Goal: Book appointment/travel/reservation

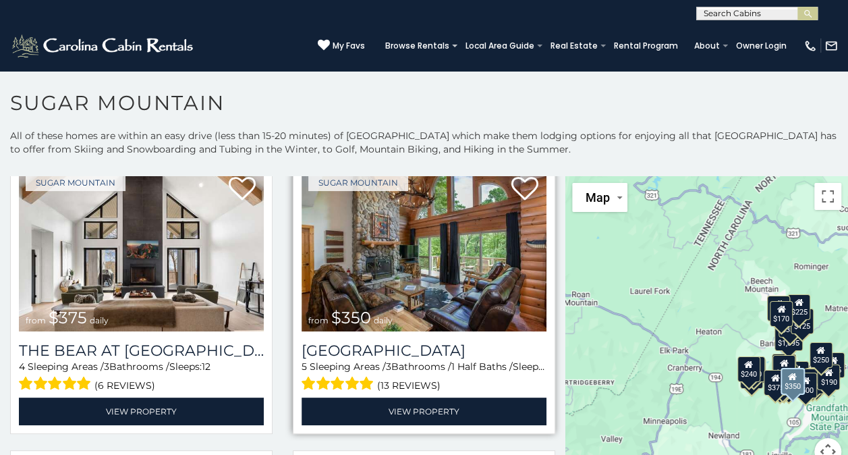
scroll to position [49, 0]
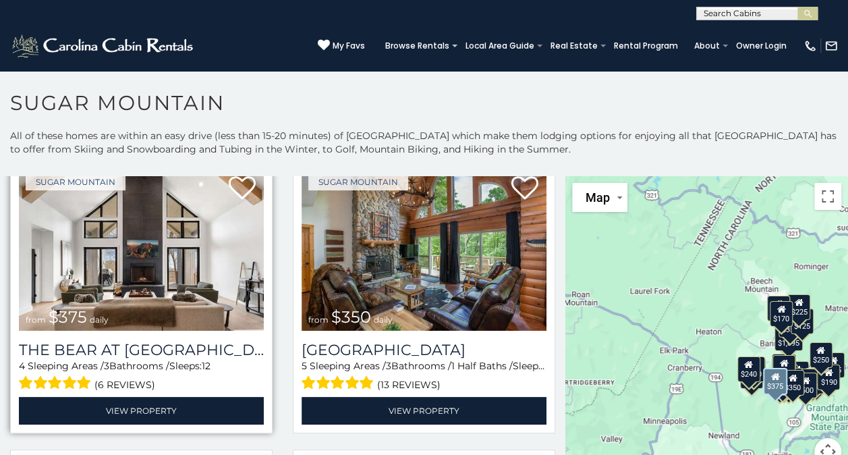
click at [180, 303] on img at bounding box center [141, 249] width 245 height 164
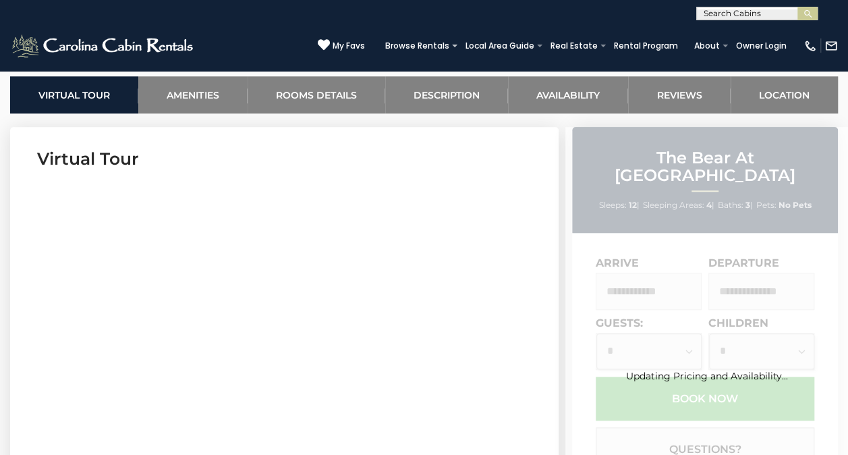
scroll to position [528, 0]
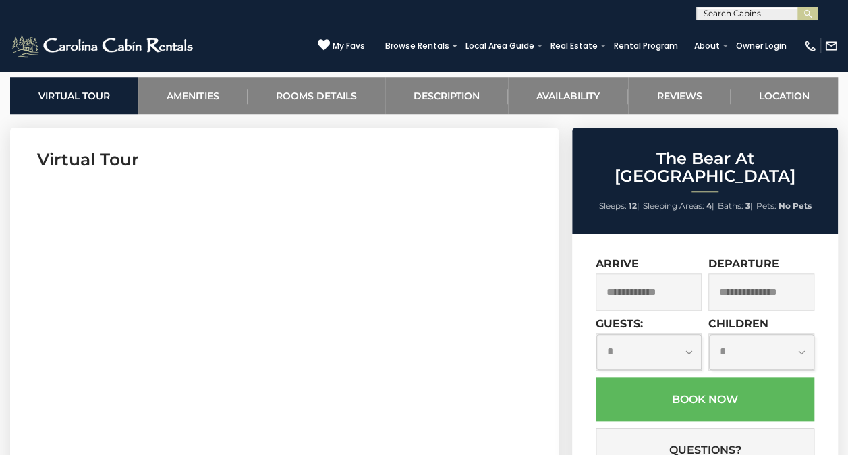
click at [635, 197] on li "Sleeps: 12 |" at bounding box center [619, 206] width 40 height 18
click at [656, 334] on select "**********" at bounding box center [648, 352] width 105 height 36
select select "*"
click at [596, 334] on select "**********" at bounding box center [648, 352] width 105 height 36
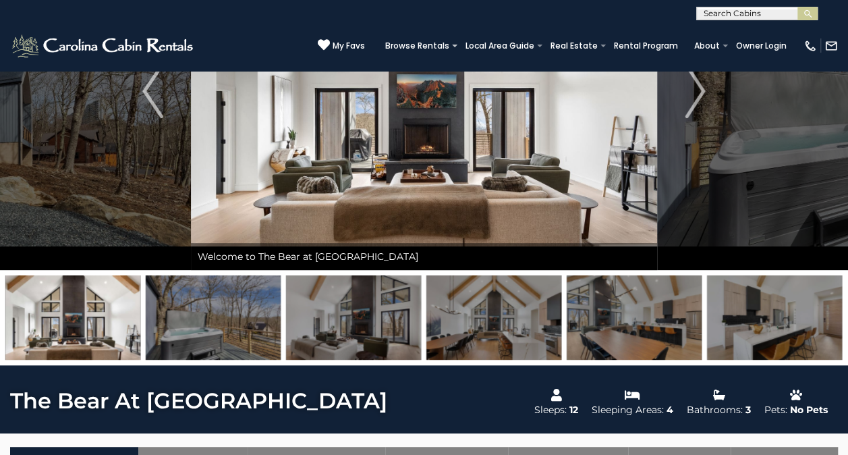
scroll to position [0, 0]
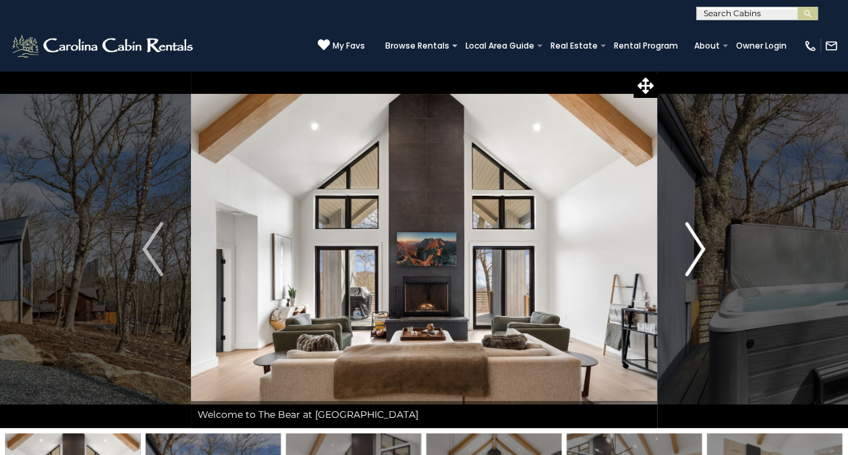
click at [685, 239] on img "Next" at bounding box center [695, 249] width 20 height 54
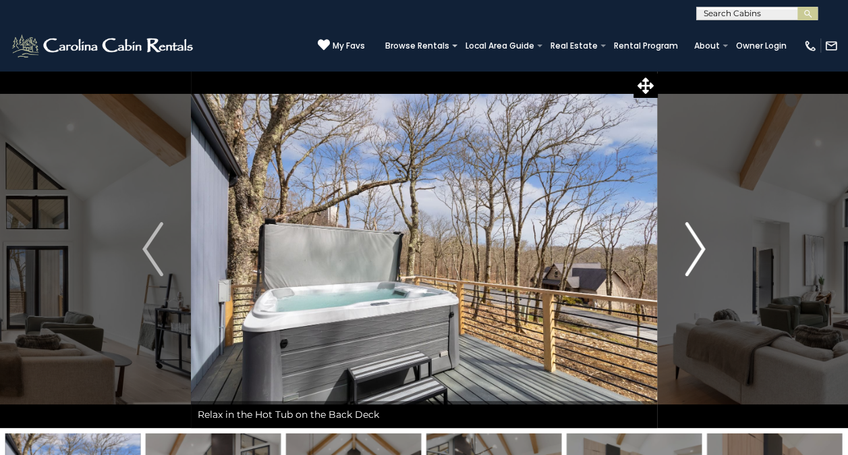
click at [685, 235] on img "Next" at bounding box center [695, 249] width 20 height 54
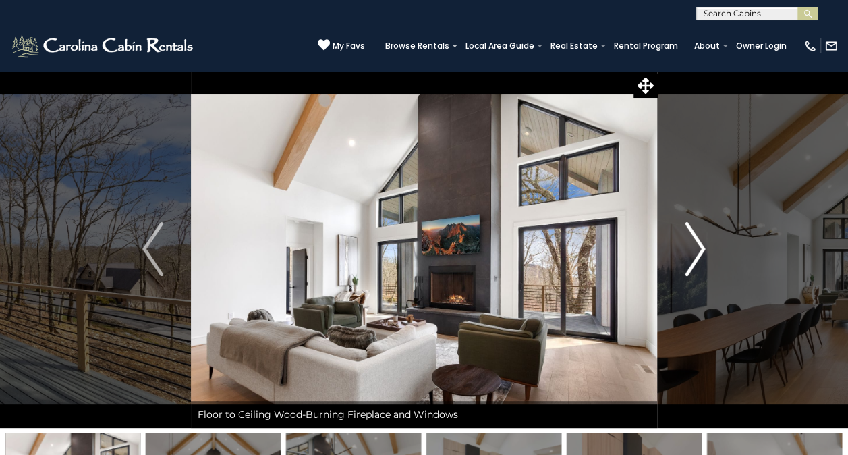
click at [685, 235] on img "Next" at bounding box center [695, 249] width 20 height 54
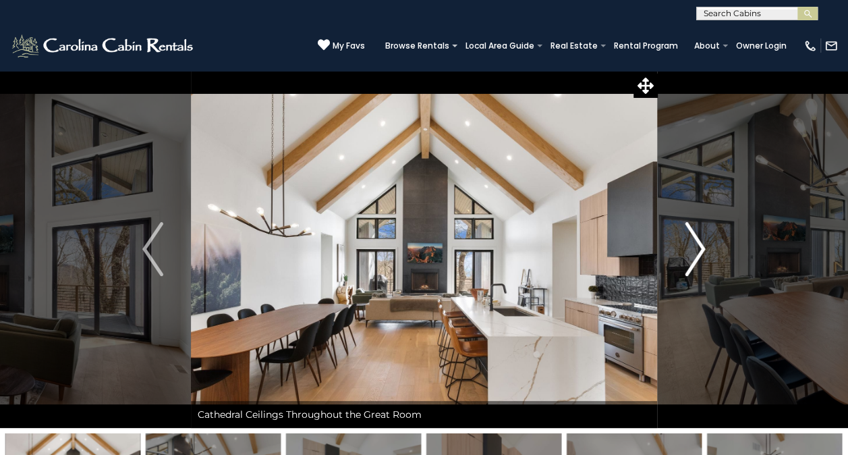
click at [687, 237] on img "Next" at bounding box center [695, 249] width 20 height 54
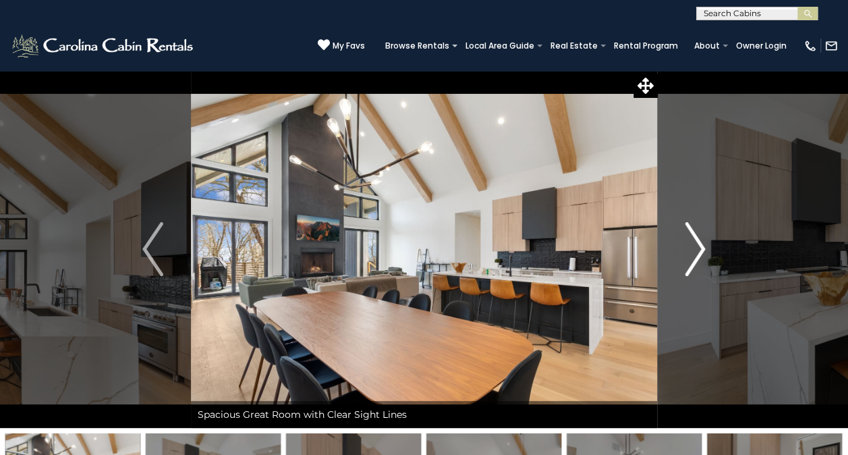
click at [687, 237] on img "Next" at bounding box center [695, 249] width 20 height 54
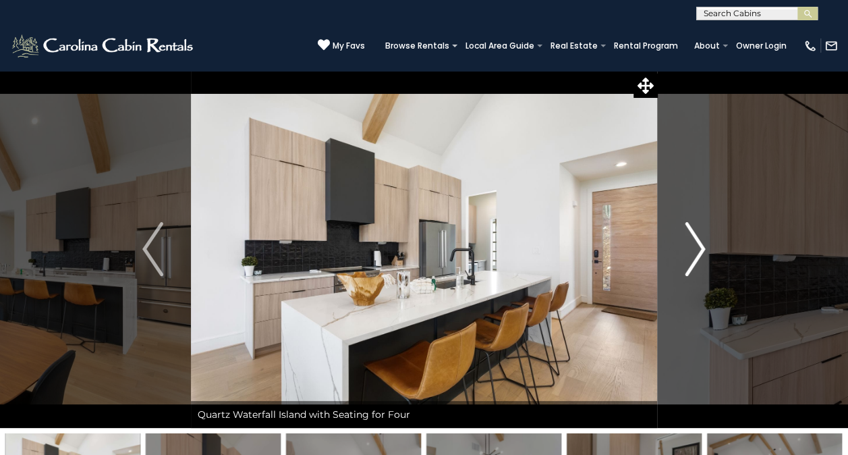
click at [687, 237] on img "Next" at bounding box center [695, 249] width 20 height 54
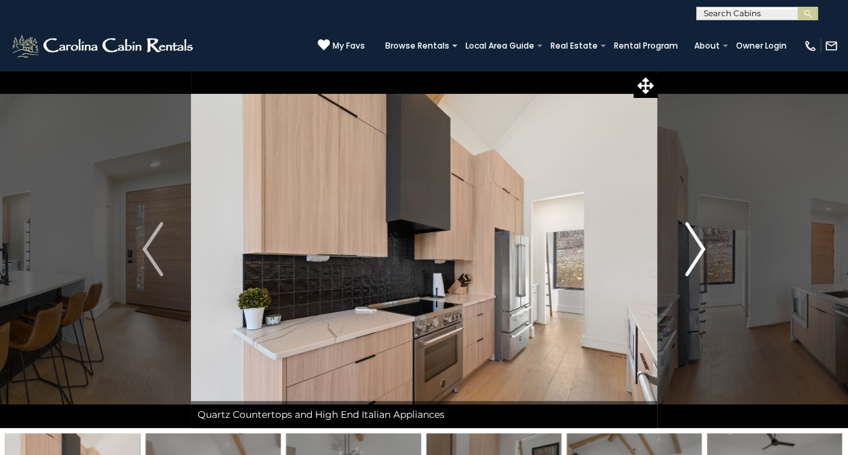
click at [687, 237] on img "Next" at bounding box center [695, 249] width 20 height 54
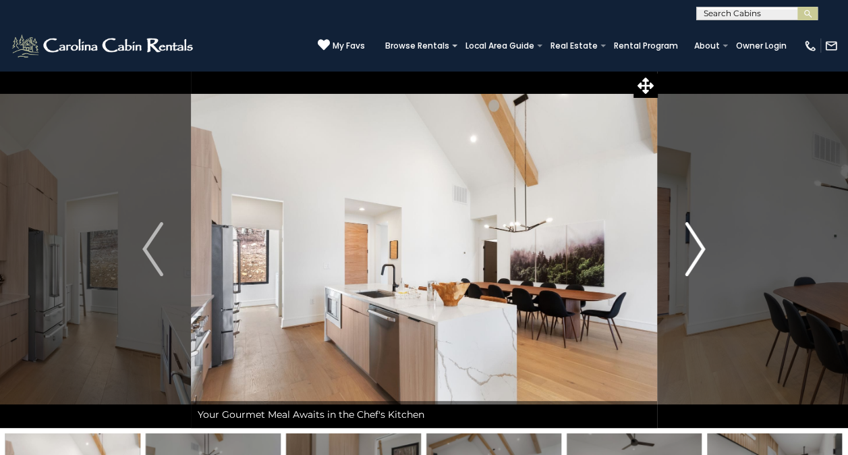
click at [687, 237] on img "Next" at bounding box center [695, 249] width 20 height 54
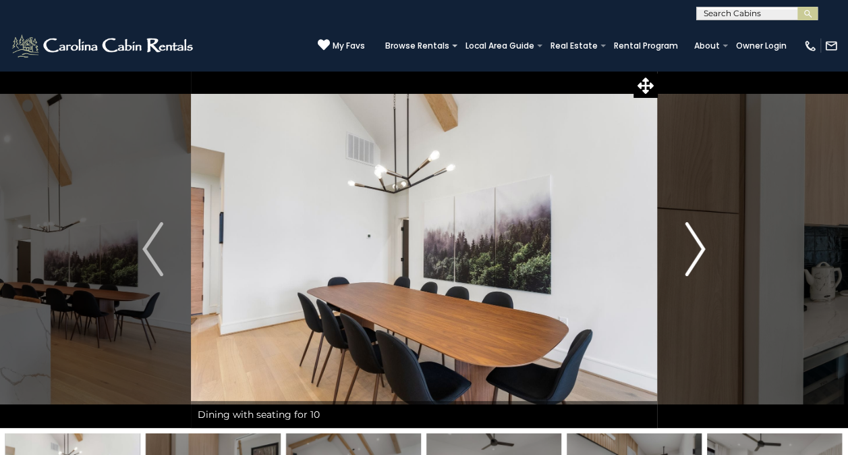
click at [687, 237] on img "Next" at bounding box center [695, 249] width 20 height 54
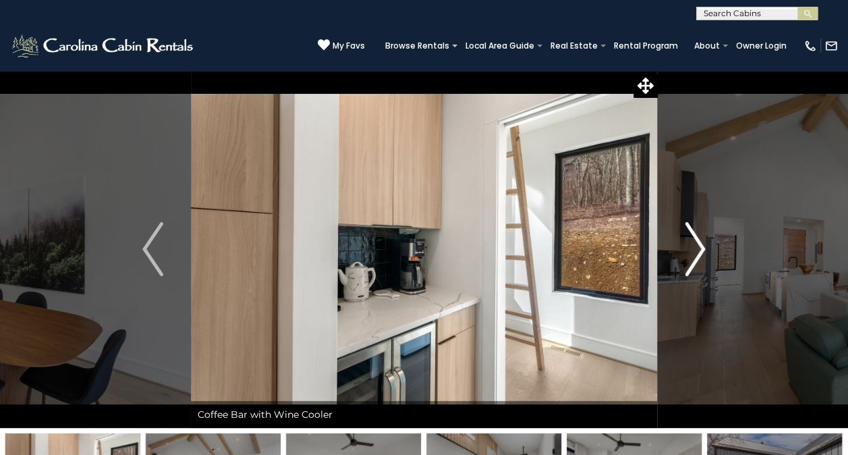
click at [687, 237] on img "Next" at bounding box center [695, 249] width 20 height 54
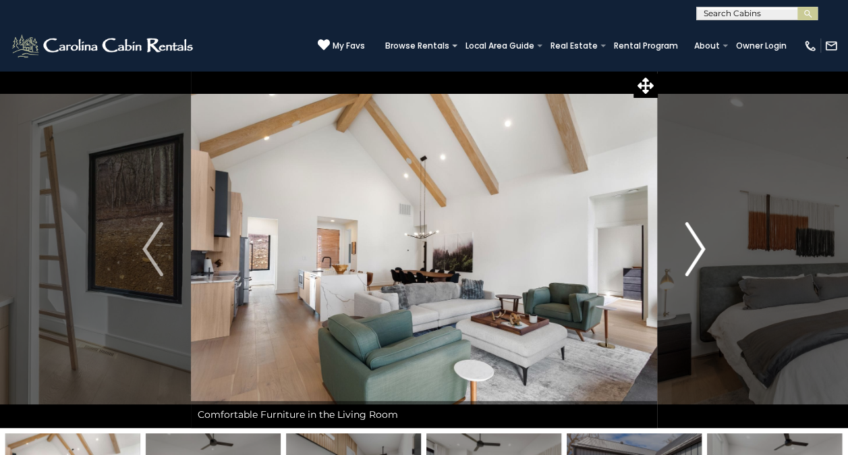
click at [687, 237] on img "Next" at bounding box center [695, 249] width 20 height 54
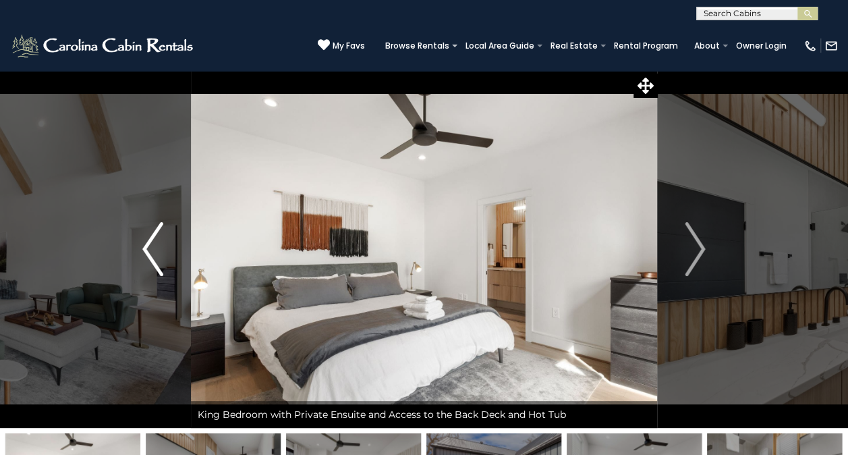
click at [153, 246] on img "Previous" at bounding box center [152, 249] width 20 height 54
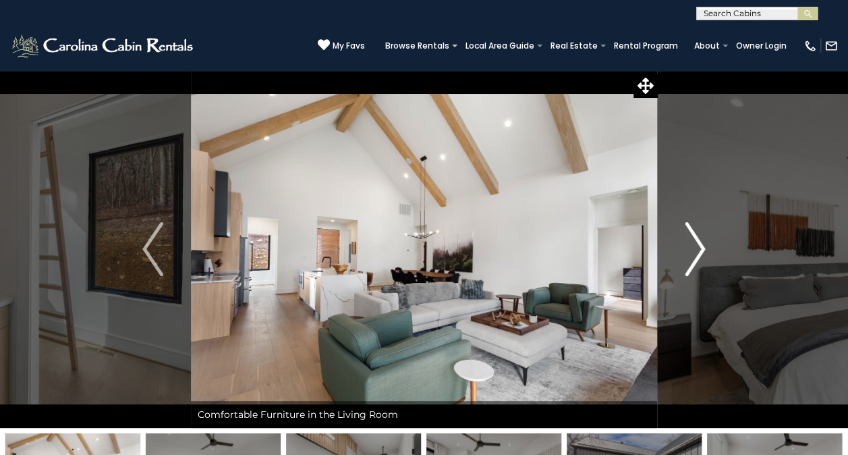
click at [694, 244] on img "Next" at bounding box center [695, 249] width 20 height 54
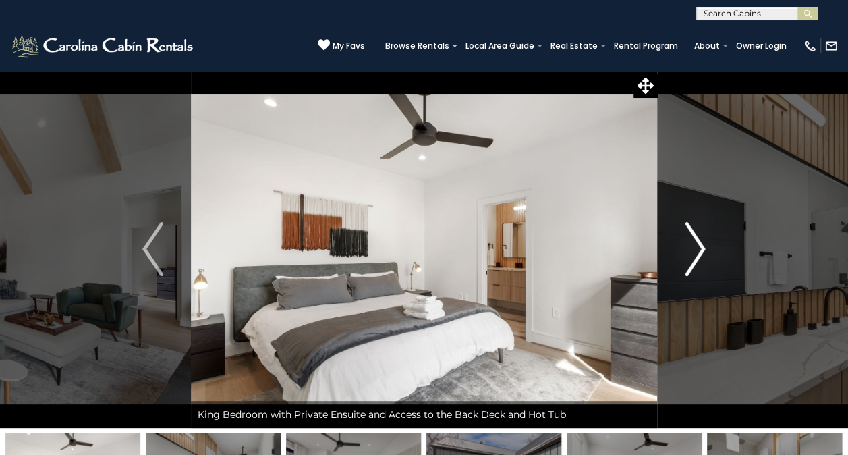
click at [694, 244] on img "Next" at bounding box center [695, 249] width 20 height 54
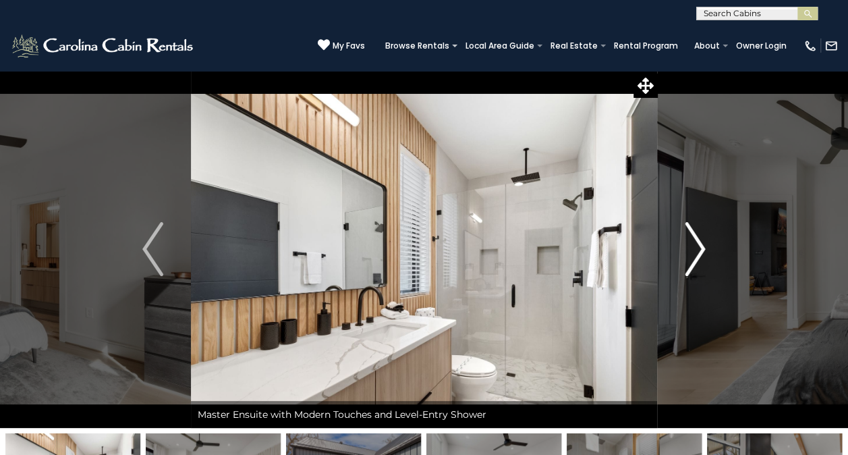
click at [694, 244] on img "Next" at bounding box center [695, 249] width 20 height 54
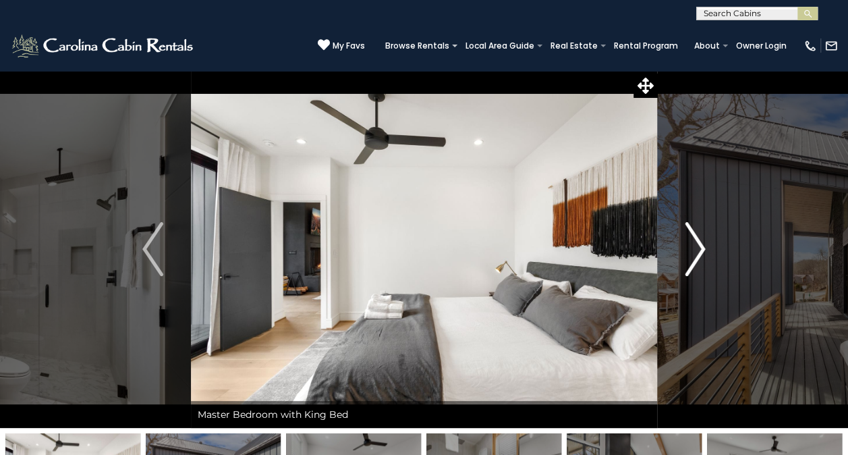
click at [694, 244] on img "Next" at bounding box center [695, 249] width 20 height 54
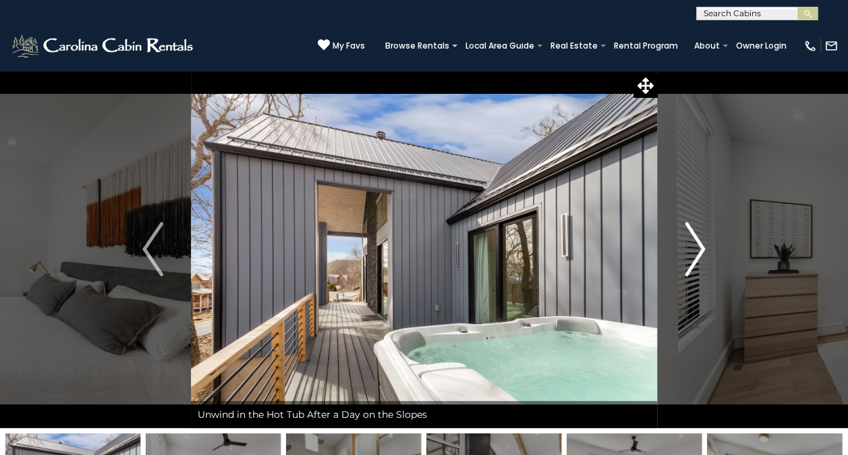
click at [694, 244] on img "Next" at bounding box center [695, 249] width 20 height 54
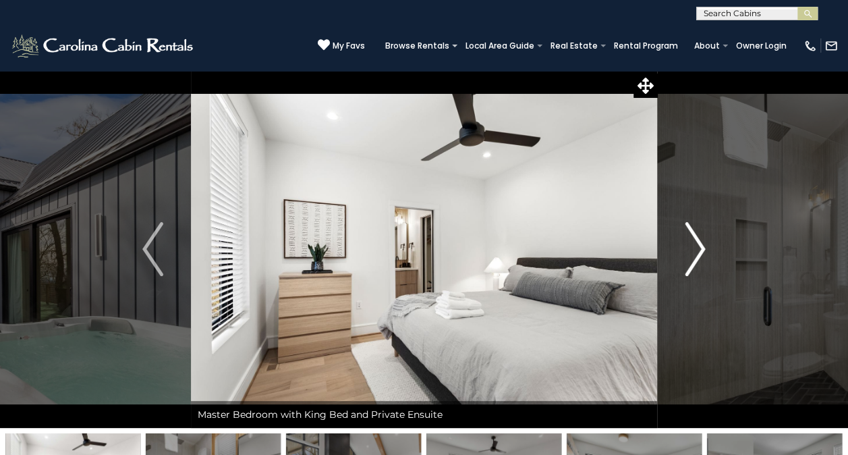
click at [694, 244] on img "Next" at bounding box center [695, 249] width 20 height 54
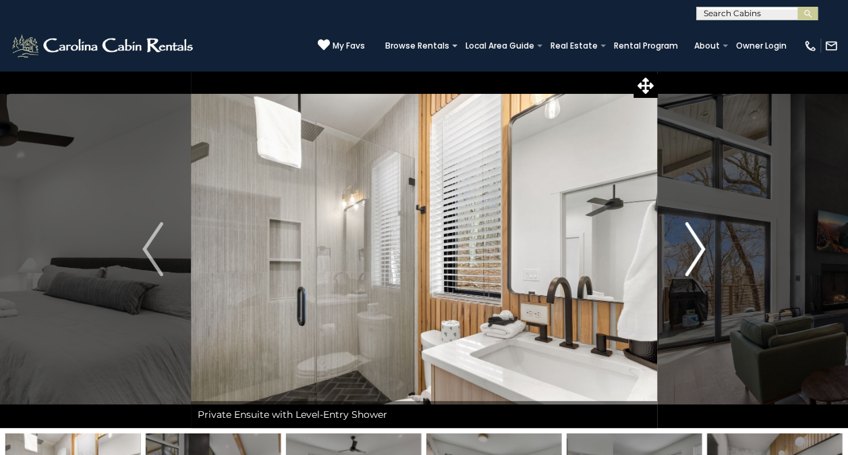
click at [694, 247] on img "Next" at bounding box center [695, 249] width 20 height 54
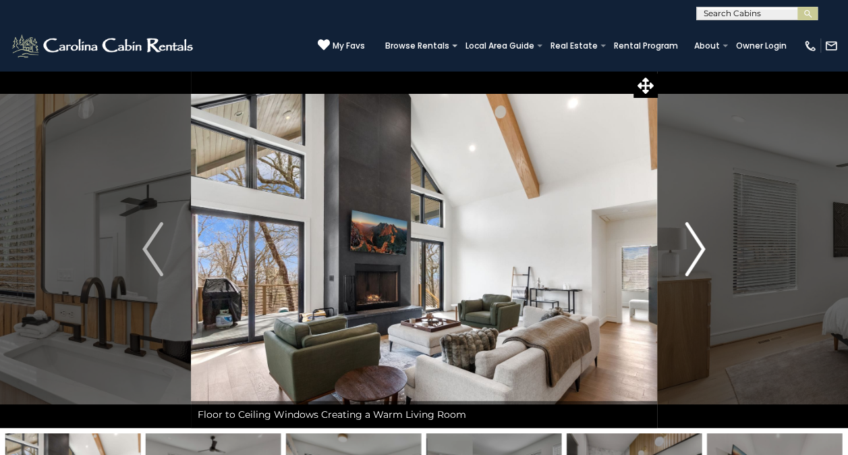
click at [694, 247] on img "Next" at bounding box center [695, 249] width 20 height 54
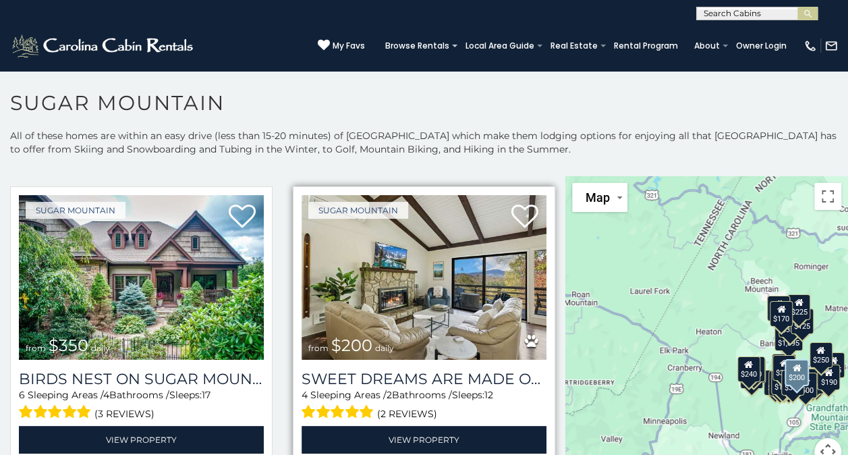
scroll to position [329, 0]
